Goal: Find specific page/section: Find specific page/section

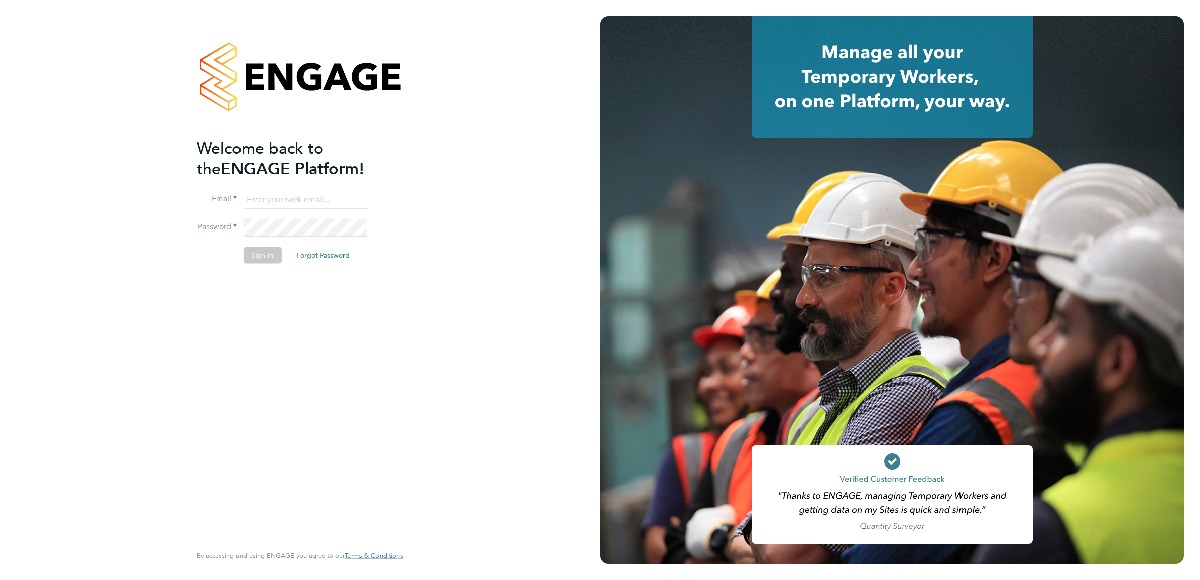
type input "Isa.nawas@vistry.co.uk"
click at [348, 365] on div "Welcome back to the ENGAGE Platform! Email Isa.nawas@vistry.co.uk Password Sign…" at bounding box center [295, 340] width 196 height 405
click at [268, 246] on li "Password" at bounding box center [295, 233] width 196 height 28
click at [272, 254] on button "Sign In" at bounding box center [262, 255] width 38 height 16
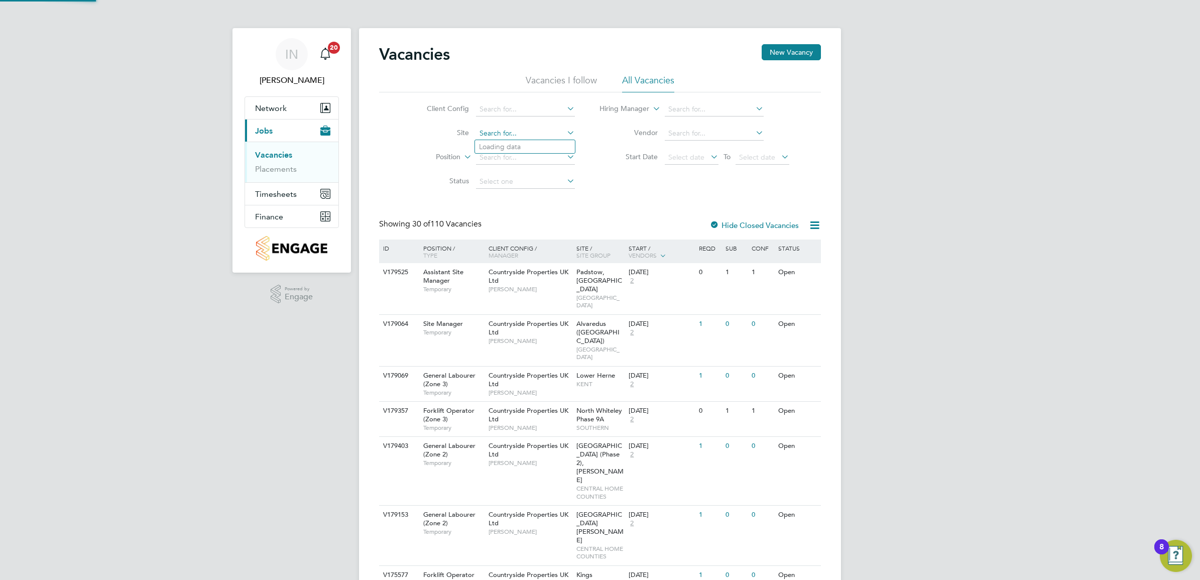
click at [500, 132] on input at bounding box center [525, 134] width 99 height 14
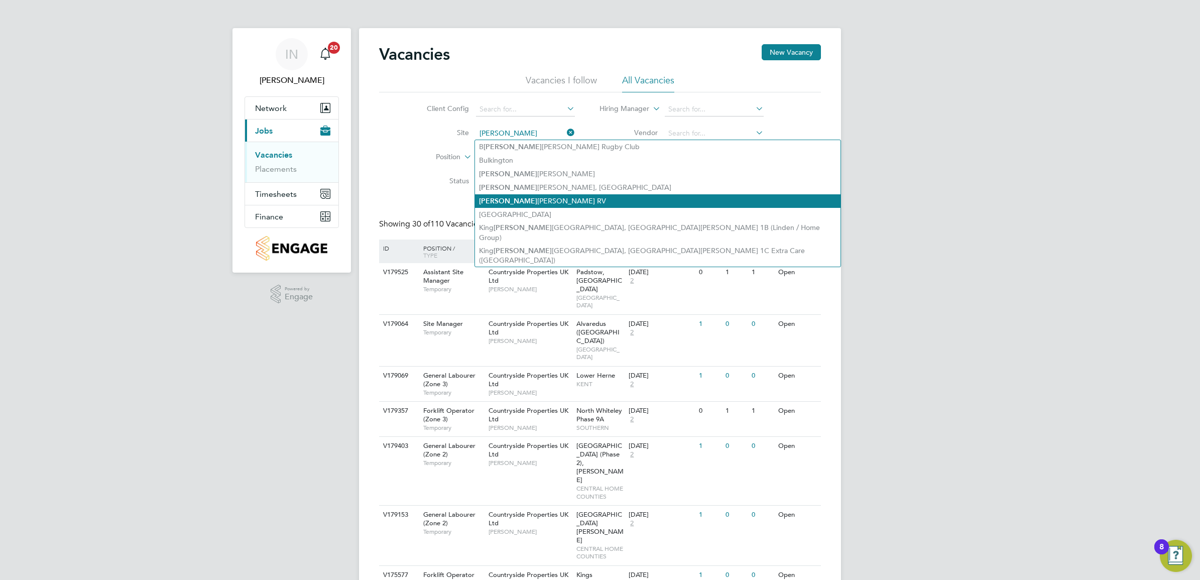
click at [553, 199] on li "Edw alton RV" at bounding box center [658, 201] width 366 height 14
type input "Edwalton RV"
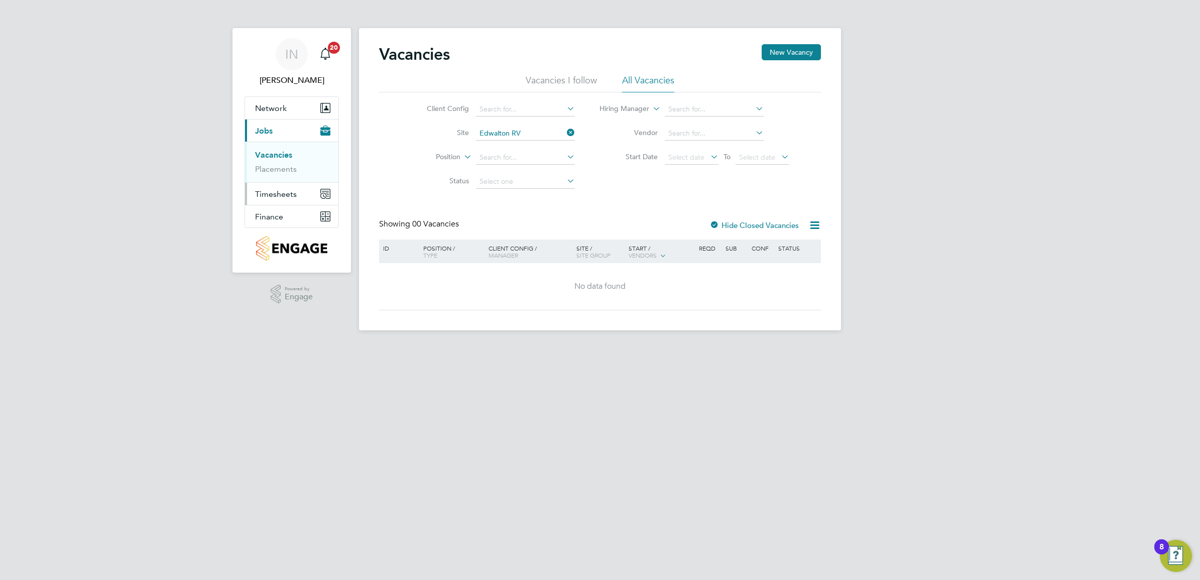
click at [288, 193] on span "Timesheets" at bounding box center [276, 194] width 42 height 10
click at [281, 173] on link "Timesheets" at bounding box center [276, 178] width 42 height 10
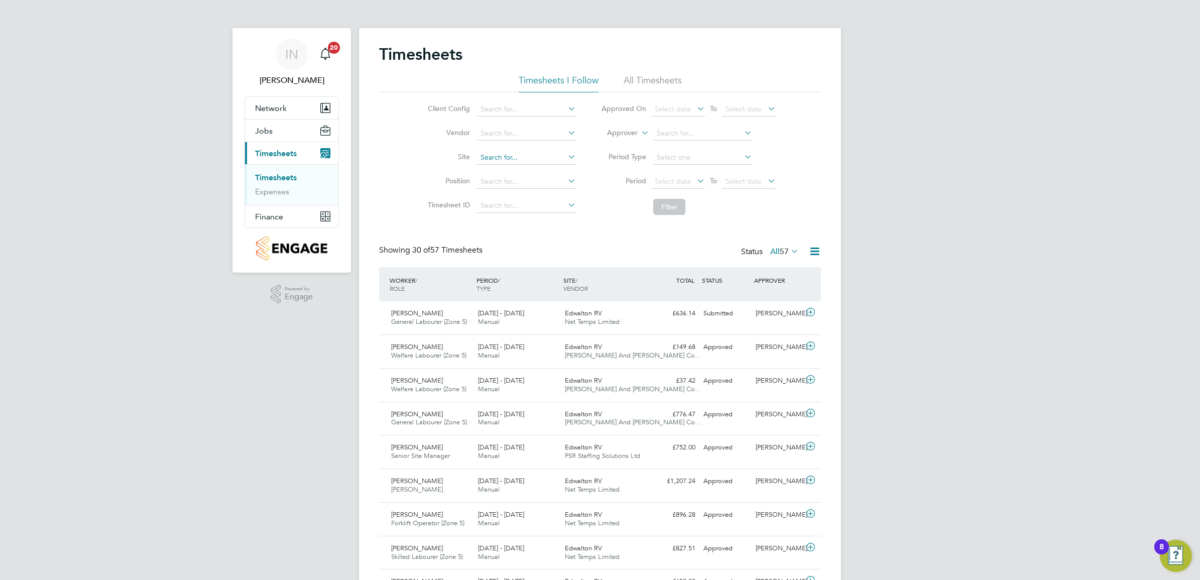
click at [543, 152] on input at bounding box center [526, 158] width 99 height 14
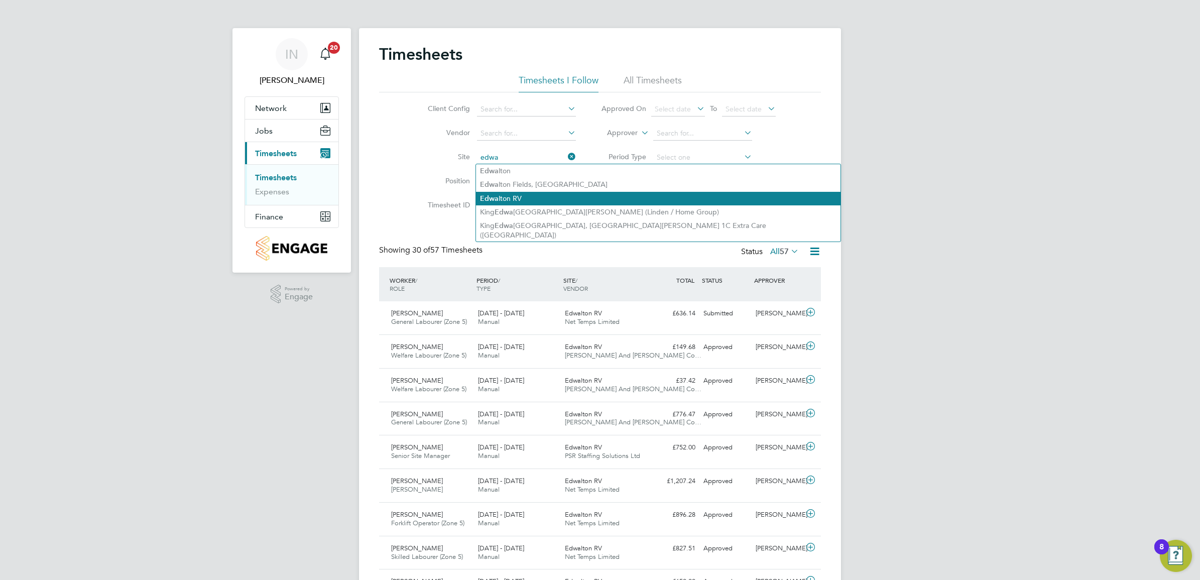
click at [503, 201] on li "Edwa lton RV" at bounding box center [658, 199] width 365 height 14
type input "Edwalton RV"
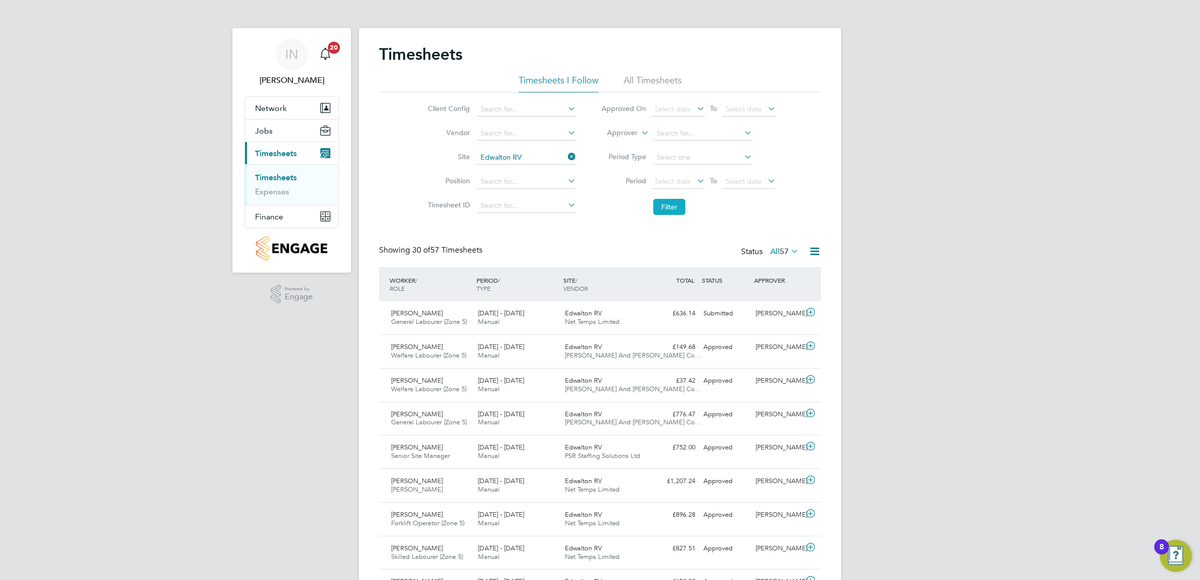
click at [660, 213] on button "Filter" at bounding box center [669, 207] width 32 height 16
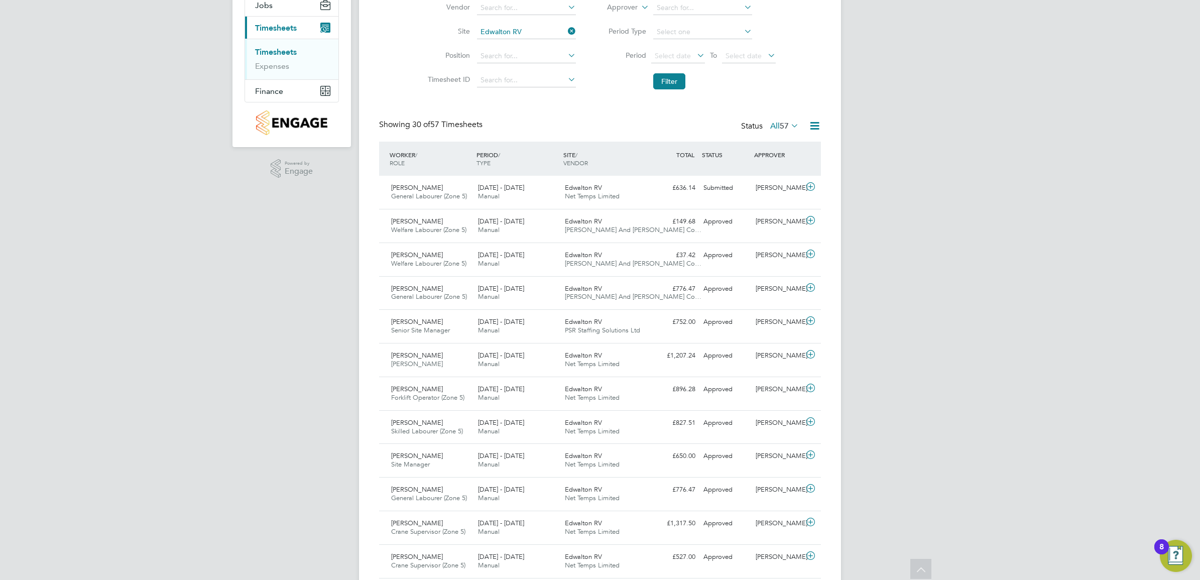
click at [177, 259] on div "IN Isa Nawas Notifications 20 Applications: Network Team Members Sites Workers …" at bounding box center [600, 561] width 1200 height 1374
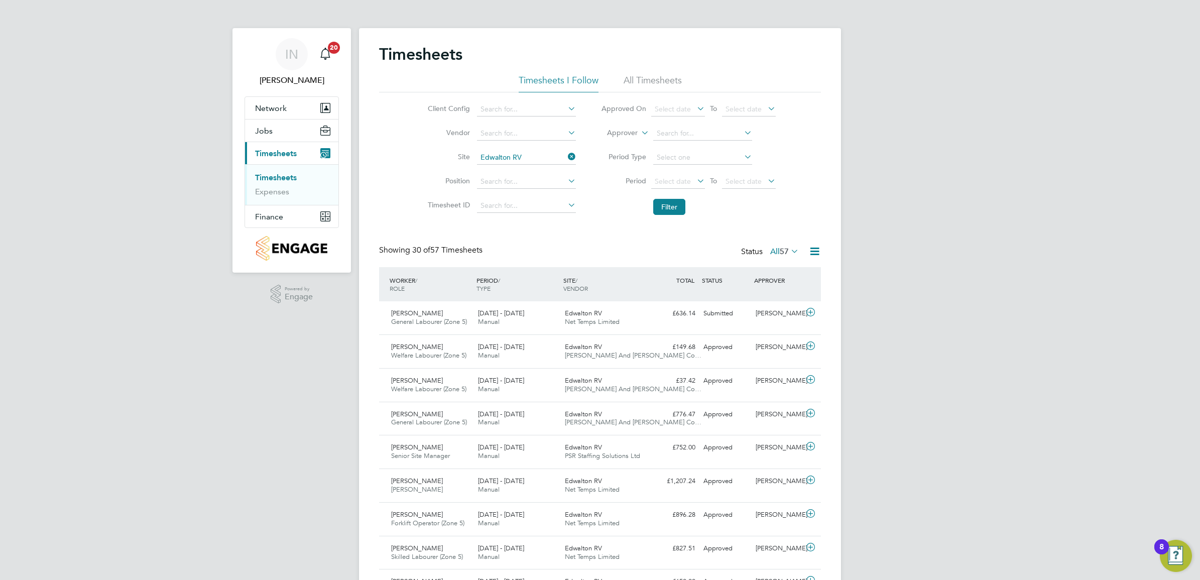
click at [399, 163] on div "Client Config Vendor Site Edwalton RV Position Timesheet ID Approved On Select …" at bounding box center [600, 156] width 442 height 128
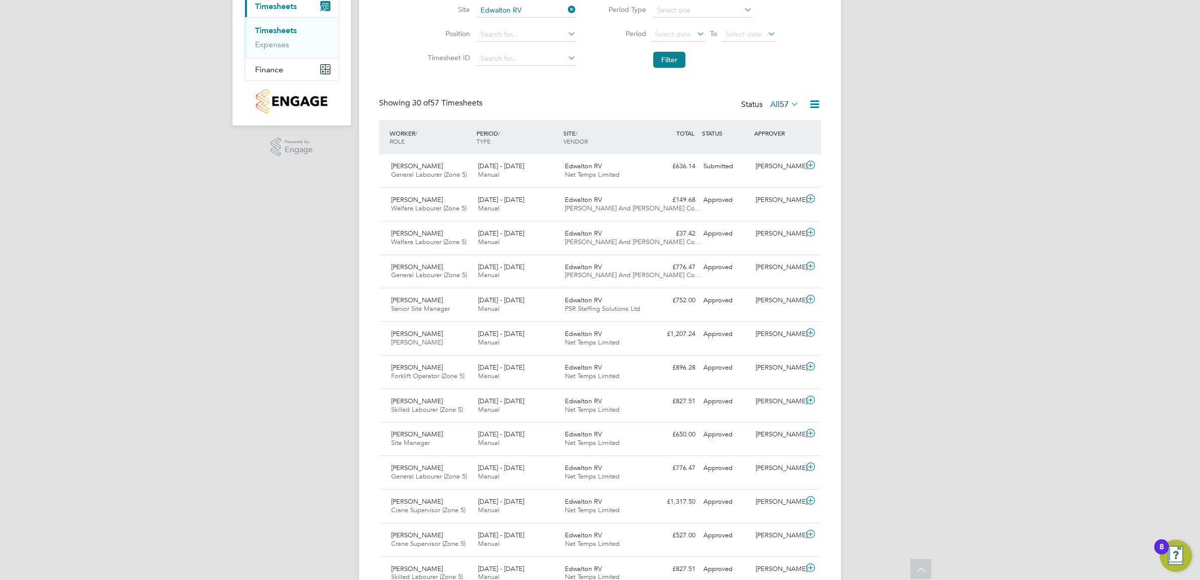
scroll to position [126, 0]
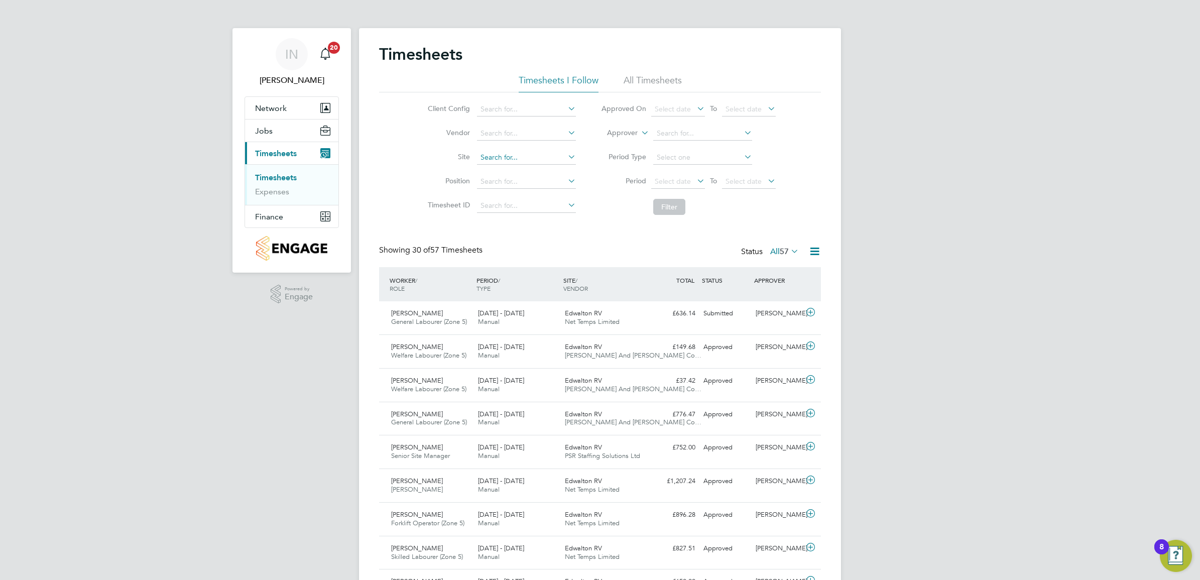
click at [510, 161] on input at bounding box center [526, 158] width 99 height 14
click at [520, 197] on li "Edwalton RV" at bounding box center [543, 199] width 135 height 14
type input "Edwalton RV"
click at [654, 207] on button "Filter" at bounding box center [669, 207] width 32 height 16
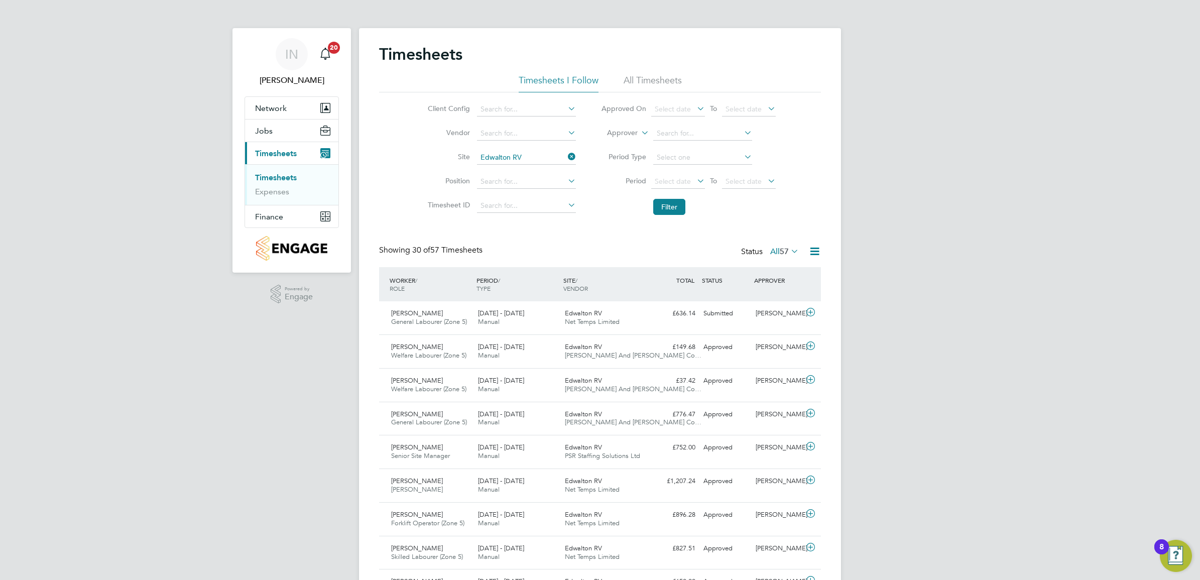
click at [486, 84] on ul "Timesheets I Follow All Timesheets" at bounding box center [600, 83] width 442 height 18
click at [576, 245] on div "Showing 30 of 57 Timesheets Status All 57" at bounding box center [600, 256] width 442 height 22
click at [279, 128] on button "Jobs" at bounding box center [291, 131] width 93 height 22
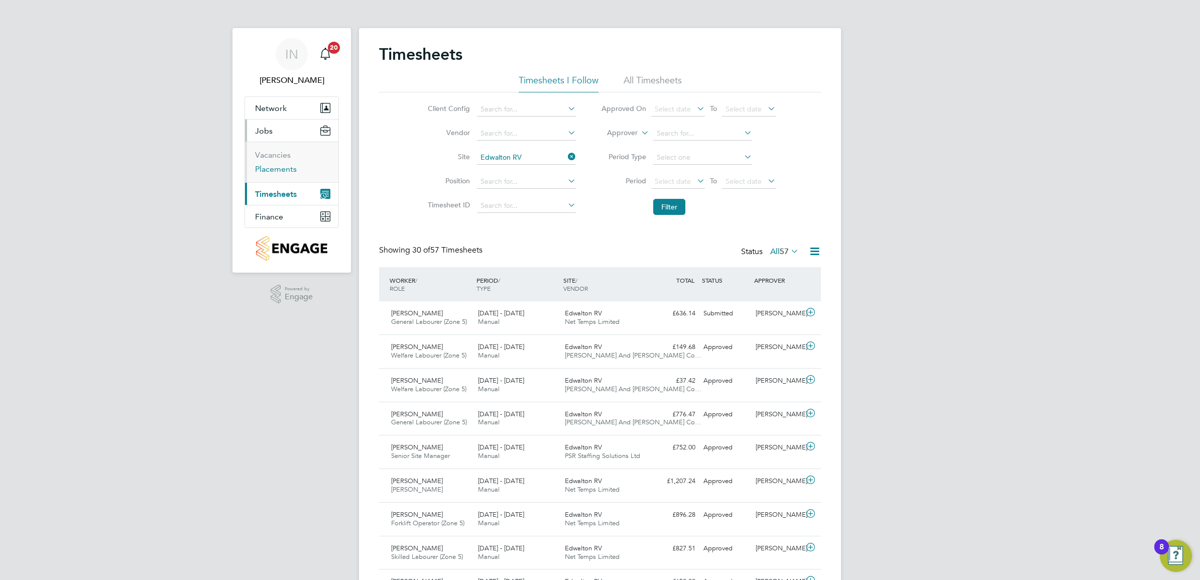
click at [287, 171] on link "Placements" at bounding box center [276, 169] width 42 height 10
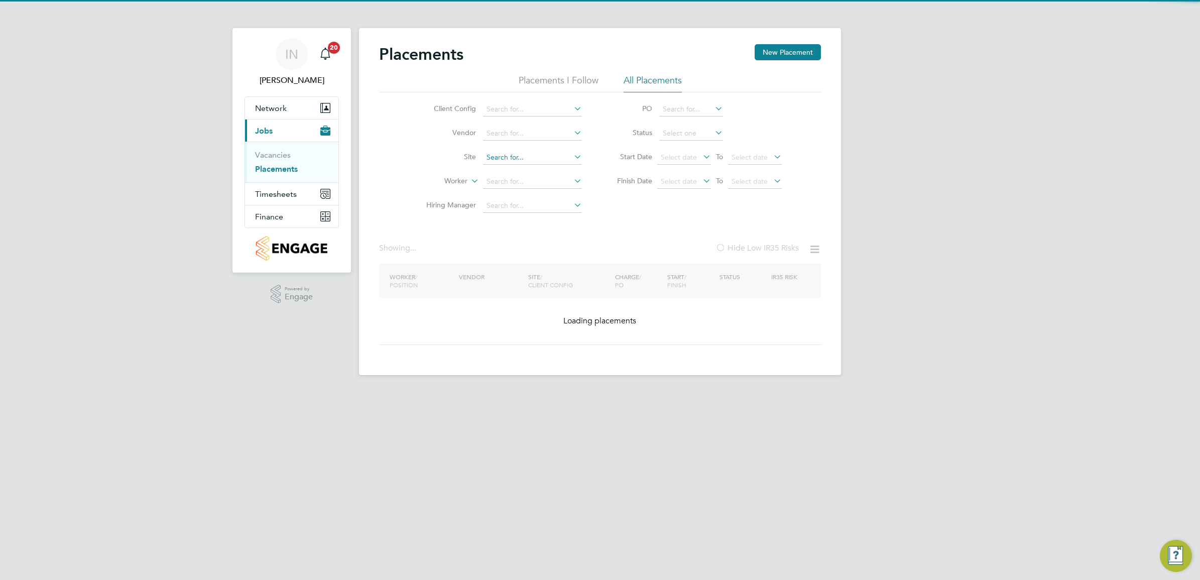
click at [526, 162] on input at bounding box center [532, 158] width 99 height 14
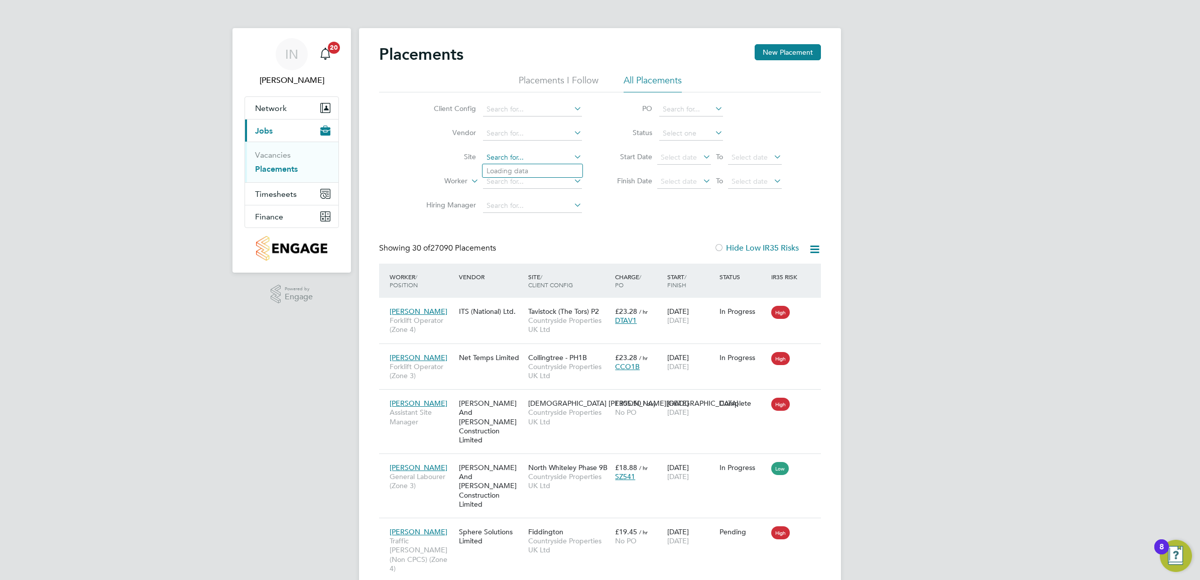
scroll to position [38, 87]
click at [538, 197] on li "Edwalton RV" at bounding box center [550, 199] width 135 height 14
type input "Edwalton RV"
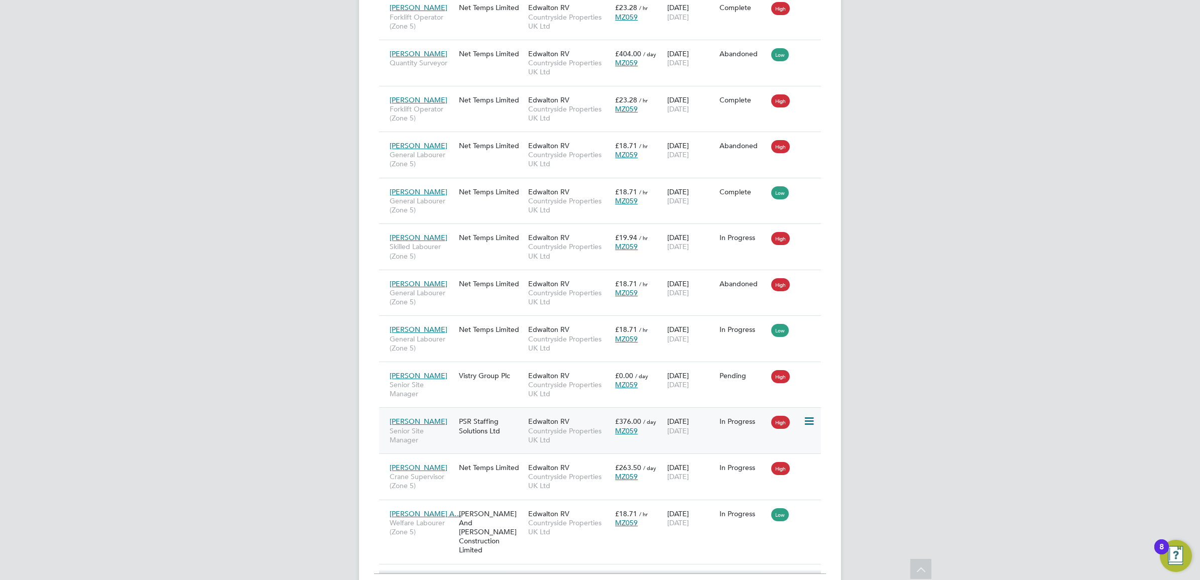
click at [460, 412] on div "PSR Staffing Solutions Ltd" at bounding box center [491, 426] width 69 height 28
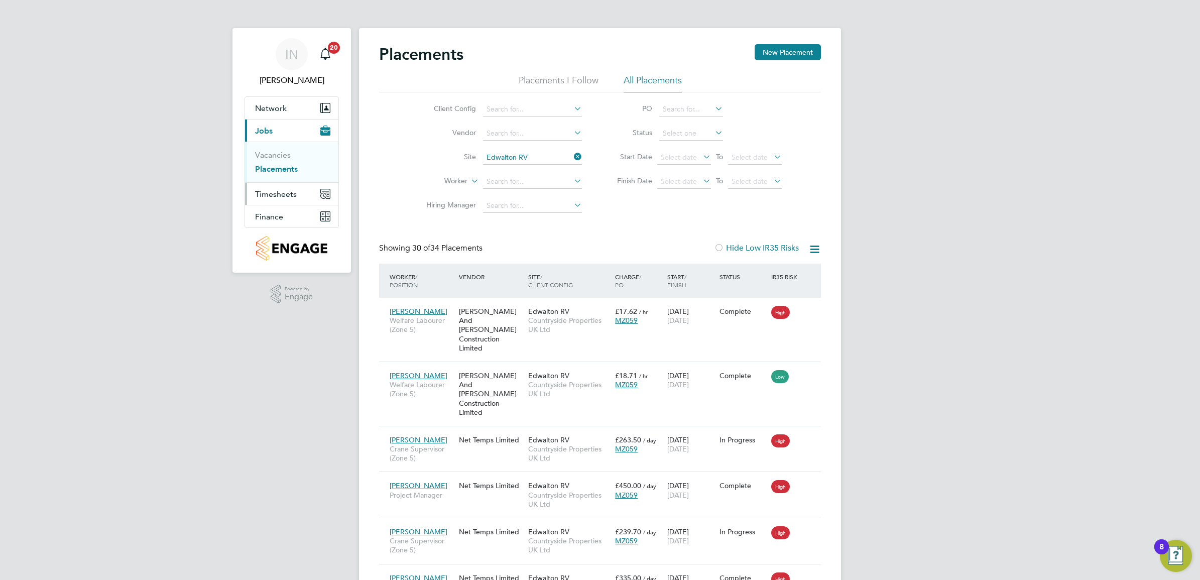
click at [281, 195] on span "Timesheets" at bounding box center [276, 194] width 42 height 10
click at [284, 174] on link "Timesheets" at bounding box center [276, 178] width 42 height 10
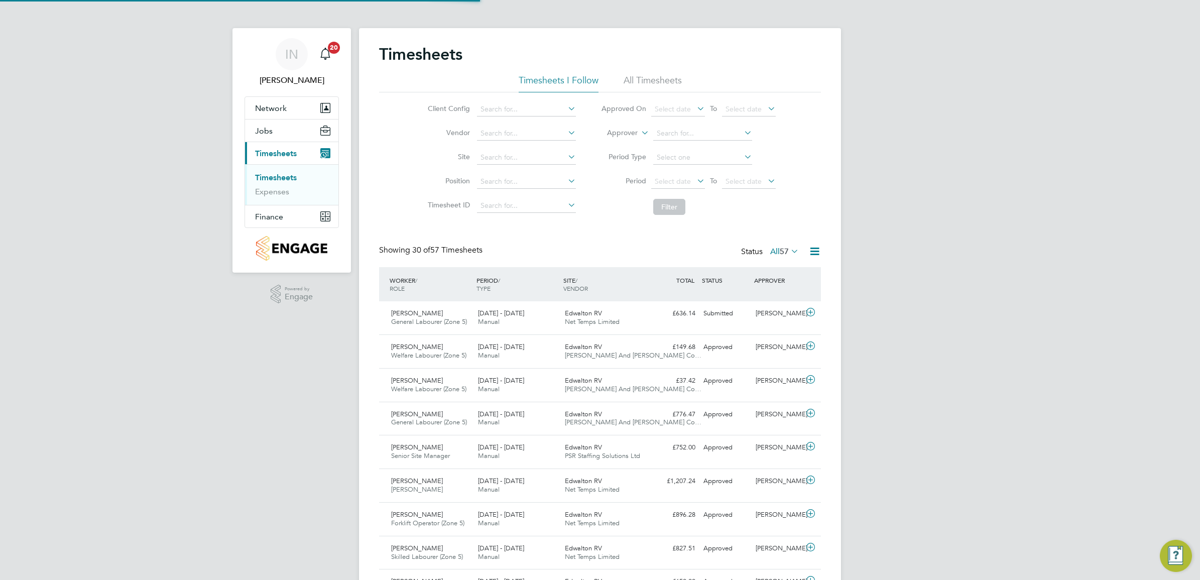
scroll to position [25, 87]
click at [510, 158] on input at bounding box center [526, 158] width 99 height 14
click at [509, 200] on b "Edwalton" at bounding box center [496, 198] width 32 height 9
type input "Edwalton RV"
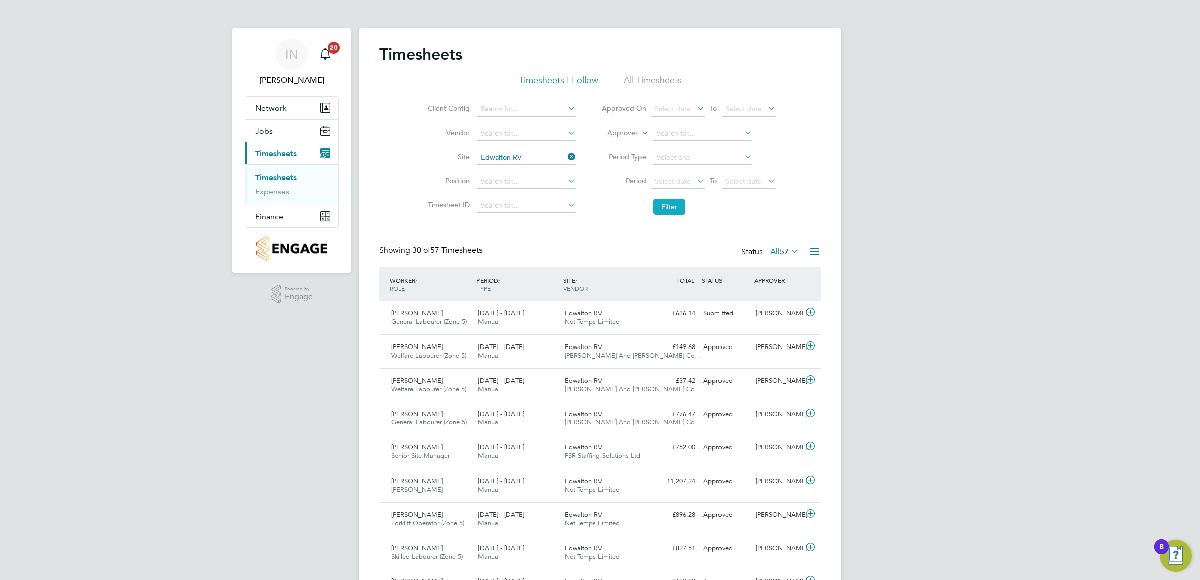
drag, startPoint x: 689, startPoint y: 220, endPoint x: 674, endPoint y: 214, distance: 16.2
click at [674, 214] on button "Filter" at bounding box center [669, 207] width 32 height 16
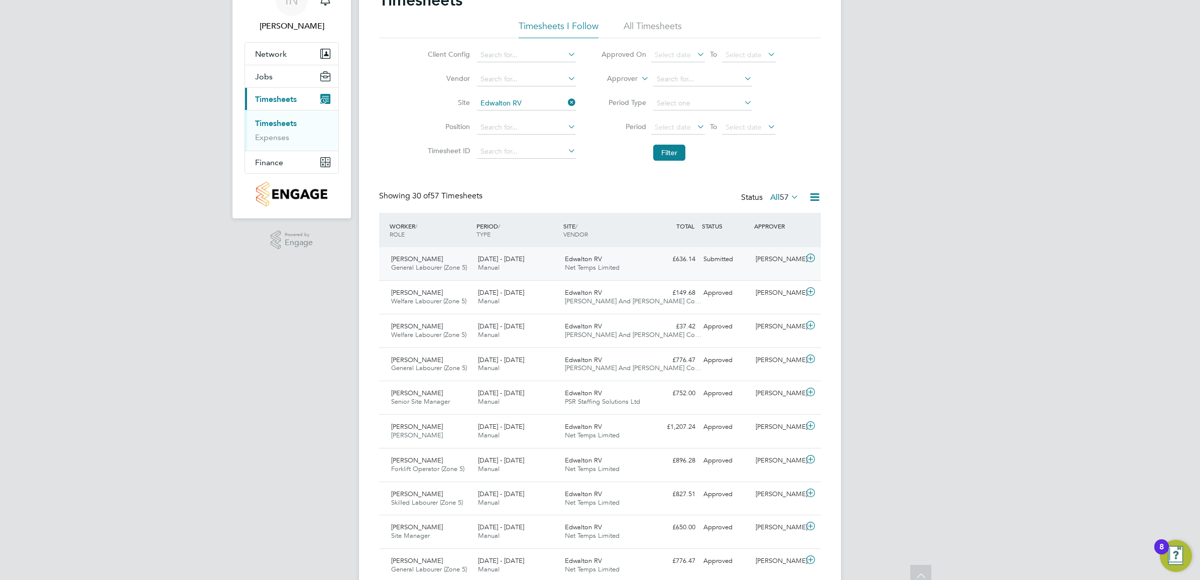
scroll to position [0, 0]
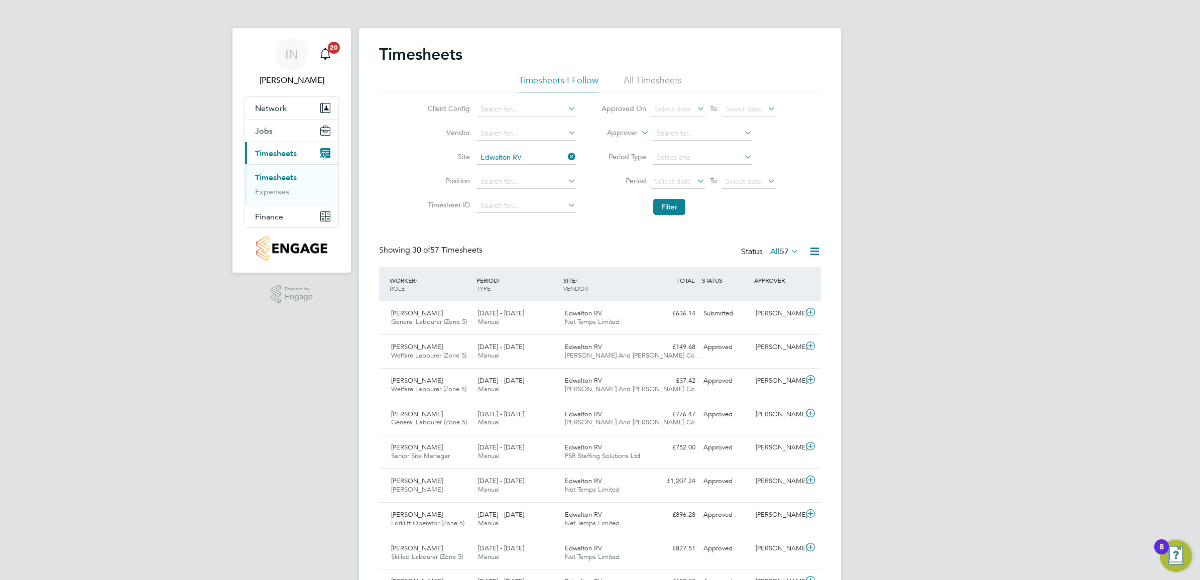
click at [545, 245] on div "Showing 30 of 57 Timesheets Status All 57" at bounding box center [600, 256] width 442 height 22
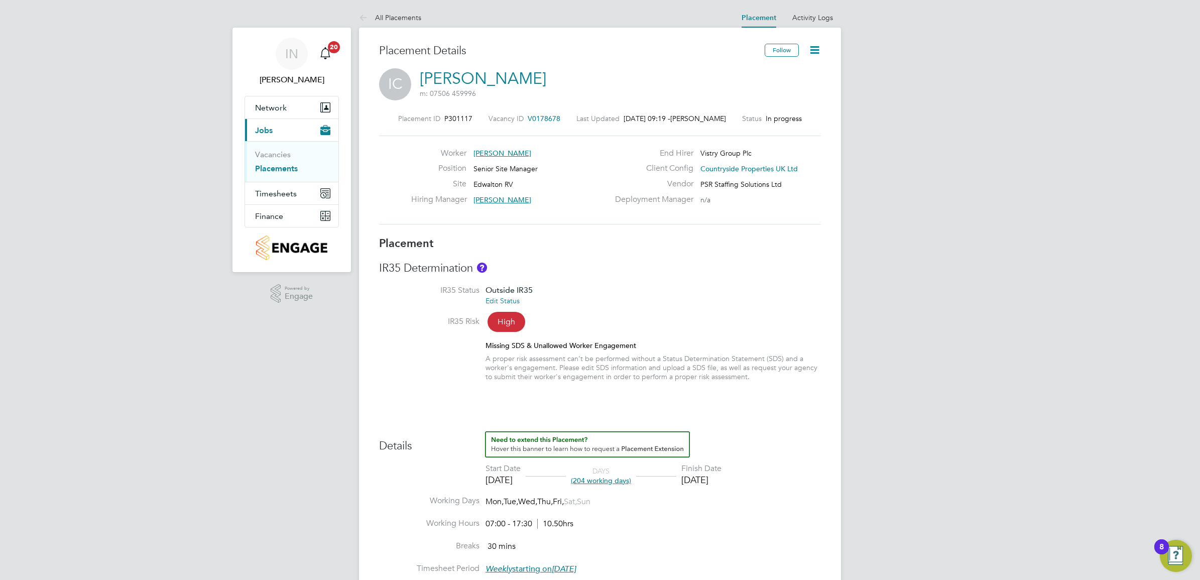
click at [666, 325] on div "IR35 Risk High" at bounding box center [600, 322] width 442 height 13
drag, startPoint x: 428, startPoint y: 92, endPoint x: 476, endPoint y: 95, distance: 47.8
click at [476, 95] on span "m: 07506 459996" at bounding box center [483, 93] width 127 height 9
click at [722, 404] on div "Placement IR35 Determination IR35 Status Outside IR35 Edit Status IR35 Risk Hig…" at bounding box center [600, 539] width 442 height 604
click at [283, 188] on button "Timesheets" at bounding box center [291, 194] width 93 height 22
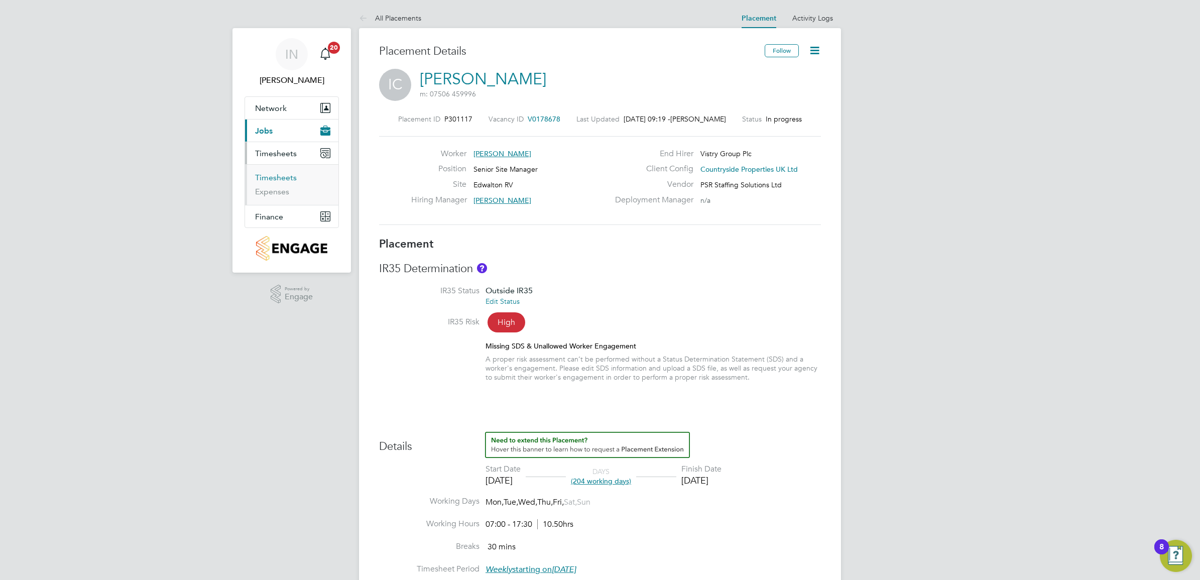
click at [285, 173] on link "Timesheets" at bounding box center [276, 178] width 42 height 10
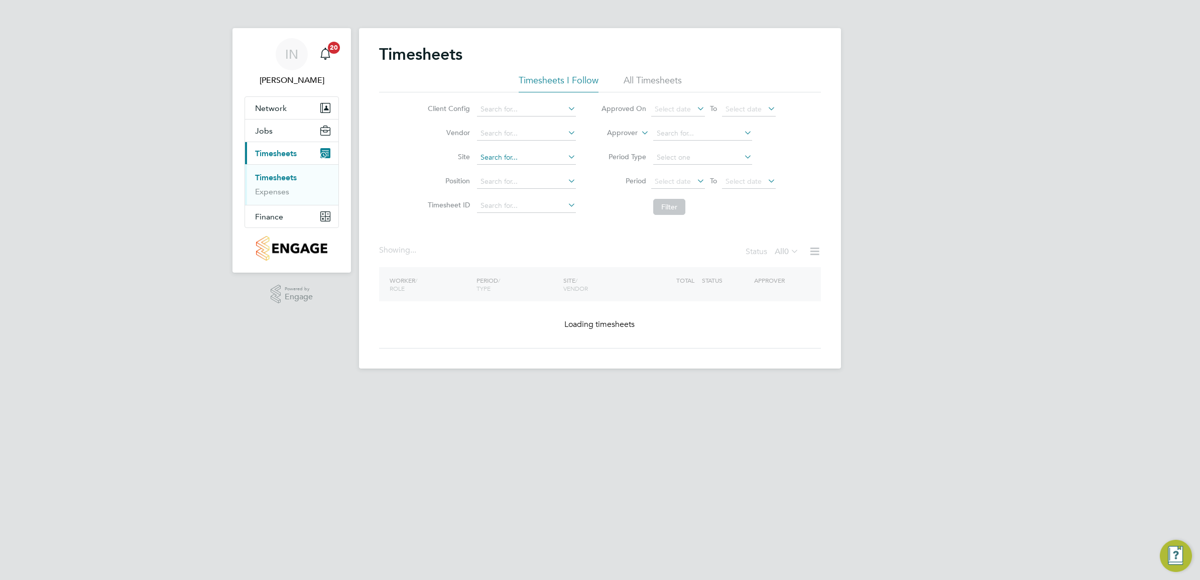
click at [496, 152] on input at bounding box center [526, 158] width 99 height 14
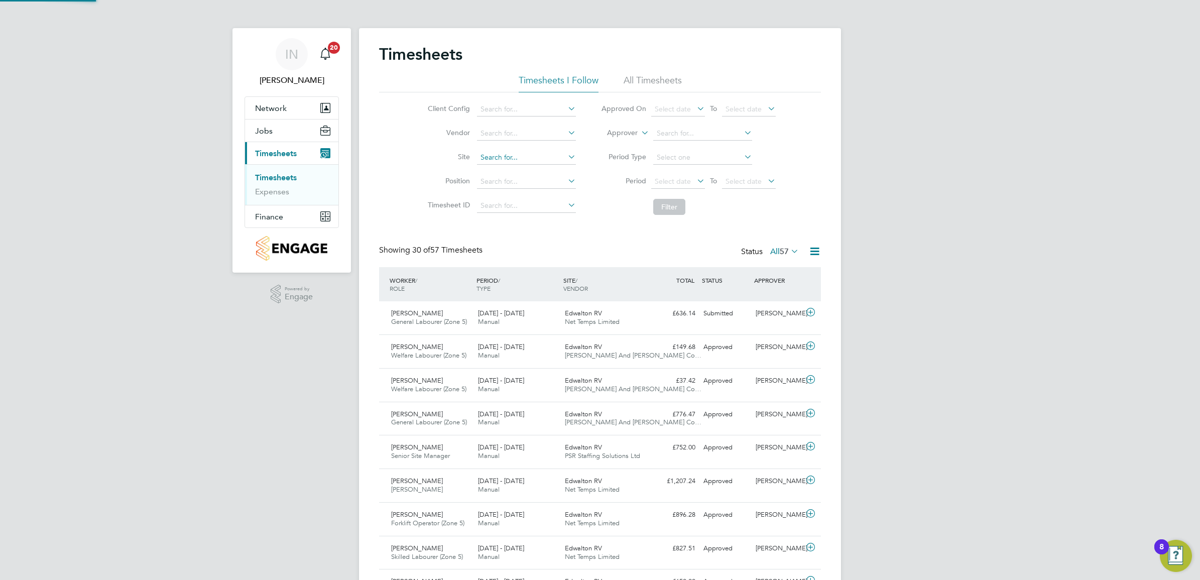
scroll to position [25, 87]
click at [505, 199] on li "Edwal ton RV" at bounding box center [544, 199] width 136 height 14
type input "Edwalton RV"
click at [666, 206] on button "Filter" at bounding box center [669, 207] width 32 height 16
